Goal: Find specific fact

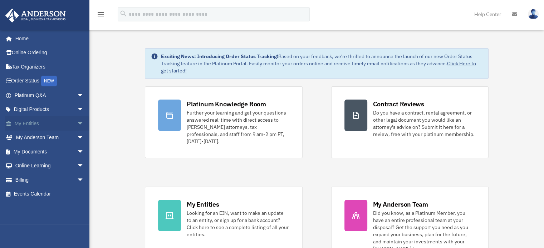
click at [36, 122] on link "My Entities arrow_drop_down" at bounding box center [50, 124] width 90 height 14
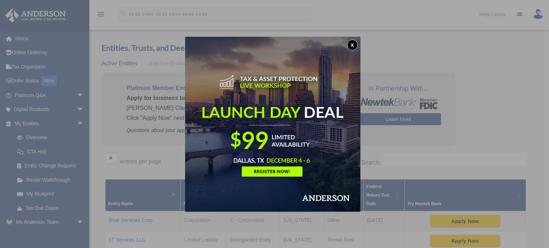
click at [353, 44] on button "x" at bounding box center [352, 45] width 11 height 11
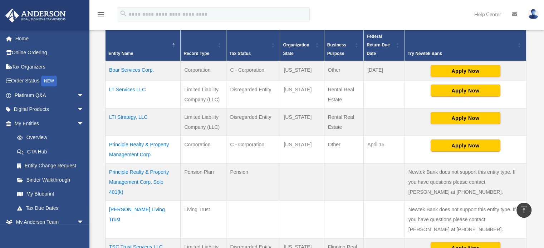
scroll to position [153, 0]
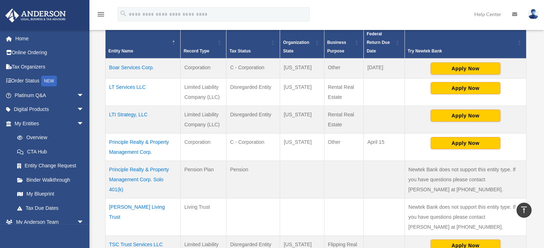
click at [127, 145] on td "Principle Realty & Property Management Corp." at bounding box center [142, 147] width 75 height 28
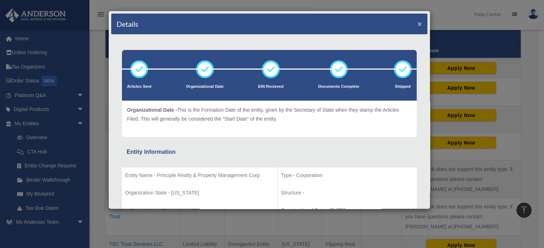
click at [417, 24] on button "×" at bounding box center [419, 24] width 5 height 8
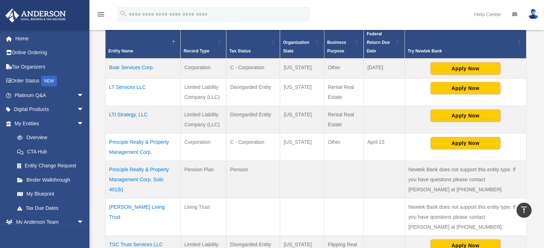
click at [152, 143] on td "Principle Realty & Property Management Corp." at bounding box center [142, 147] width 75 height 28
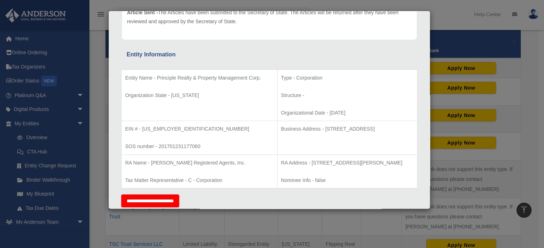
scroll to position [103, 0]
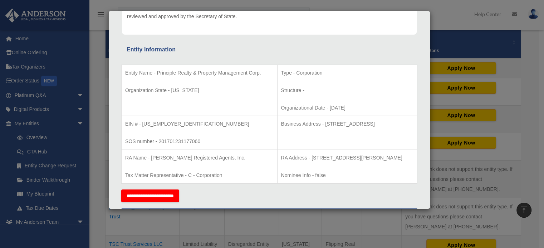
click at [160, 123] on p "EIN # - [US_EMPLOYER_IDENTIFICATION_NUMBER]" at bounding box center [199, 124] width 148 height 9
copy p "5090226"
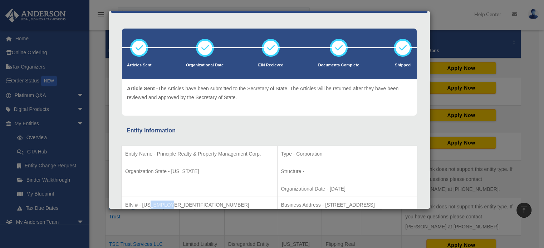
scroll to position [0, 0]
